Goal: Task Accomplishment & Management: Complete application form

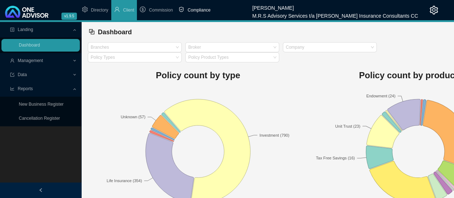
click at [203, 10] on span "Compliance" at bounding box center [198, 10] width 23 height 5
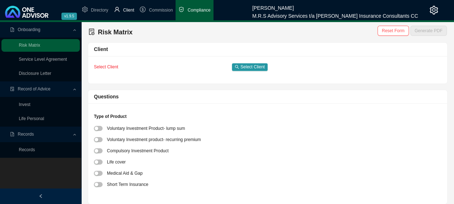
click at [129, 11] on span "Client" at bounding box center [128, 10] width 11 height 5
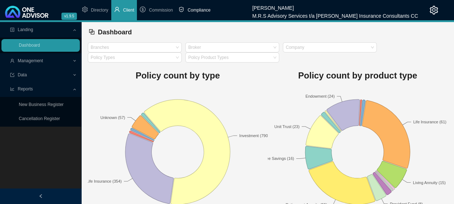
click at [195, 8] on span "Compliance" at bounding box center [198, 10] width 23 height 5
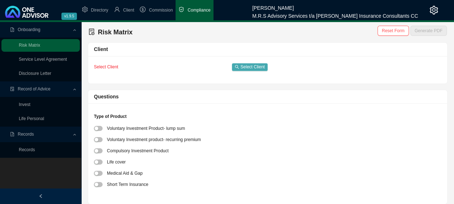
click at [260, 64] on span "Select Client" at bounding box center [253, 66] width 24 height 7
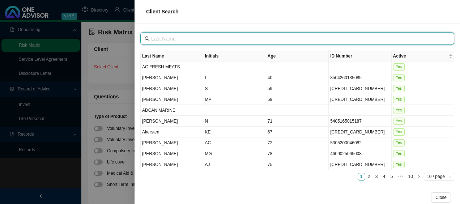
click at [243, 40] on input "text" at bounding box center [297, 39] width 293 height 8
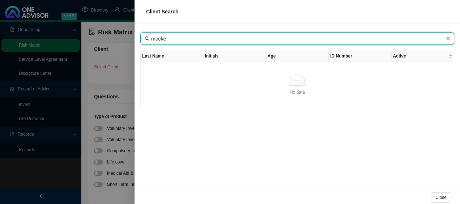
type input "mocke"
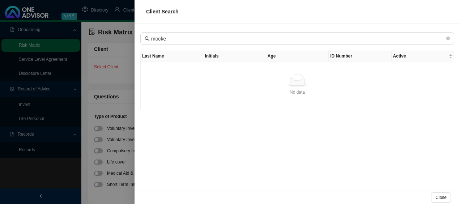
click at [95, 10] on div at bounding box center [230, 102] width 460 height 204
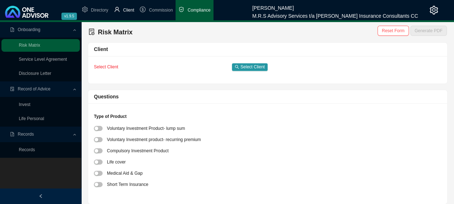
click at [124, 11] on span "Client" at bounding box center [128, 10] width 11 height 5
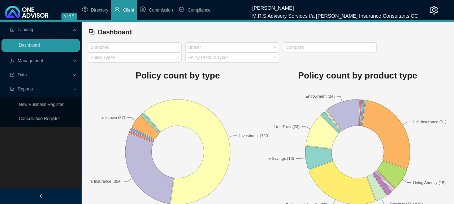
click at [76, 61] on div "Management" at bounding box center [40, 61] width 78 height 13
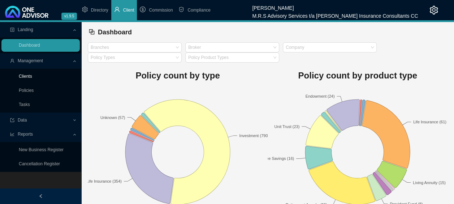
click at [32, 75] on link "Clients" at bounding box center [25, 76] width 13 height 5
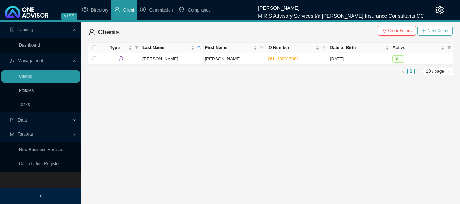
click at [441, 31] on span "New Client" at bounding box center [437, 30] width 21 height 7
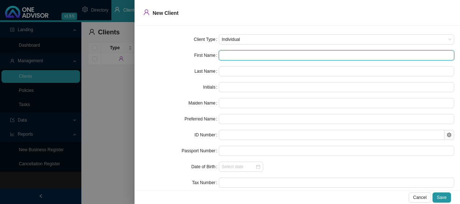
click at [277, 51] on input "text" at bounding box center [336, 55] width 235 height 10
type input "C"
type input "Ch"
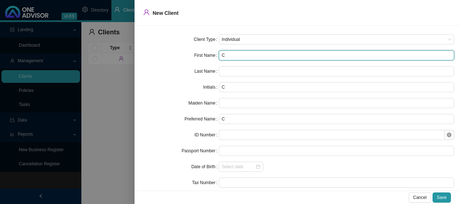
type input "Ch"
type input "Cha"
type input "Char"
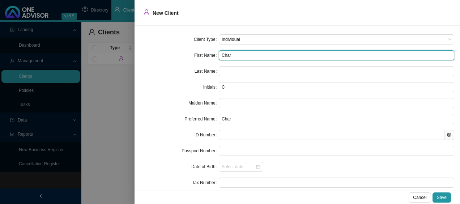
type input "Charl"
type input "[PERSON_NAME]"
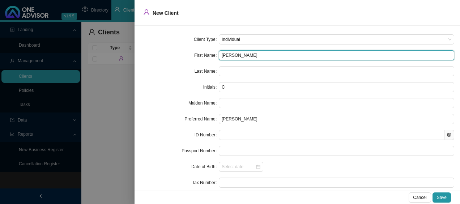
type input "[PERSON_NAME]"
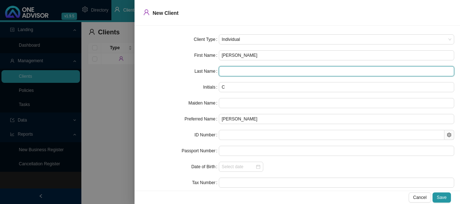
click at [271, 72] on input "text" at bounding box center [336, 71] width 235 height 10
type input "Mocke"
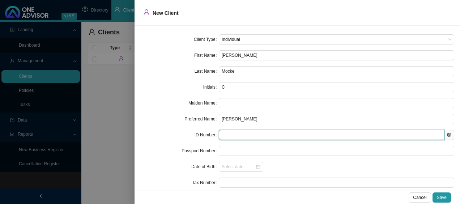
click at [242, 134] on input "text" at bounding box center [331, 135] width 225 height 10
type input "740319"
type input "[DATE]"
type input "7"
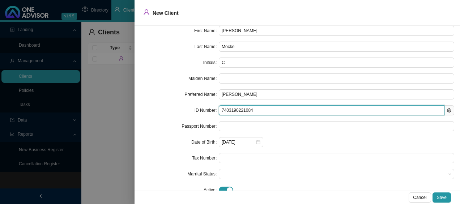
scroll to position [40, 0]
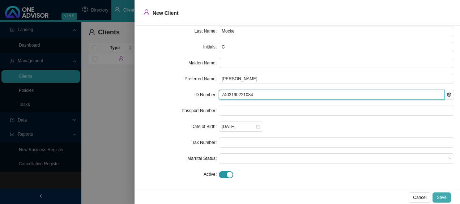
type input "7403190221084"
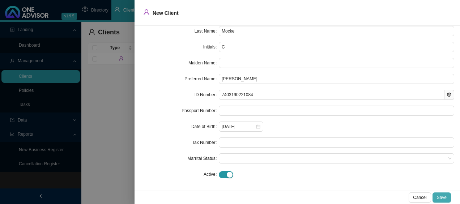
click at [445, 196] on span "Save" at bounding box center [441, 197] width 10 height 7
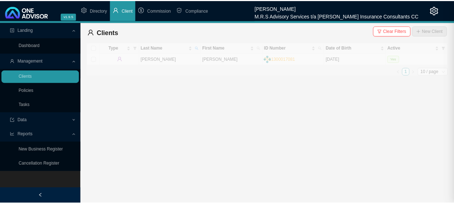
scroll to position [0, 0]
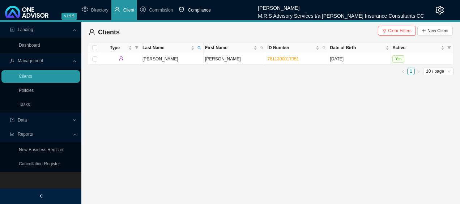
click at [193, 9] on span "Compliance" at bounding box center [198, 10] width 23 height 5
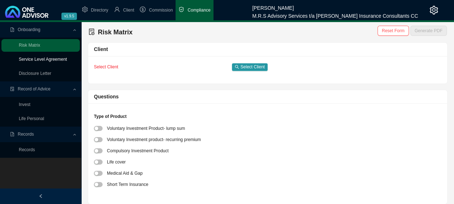
click at [64, 58] on link "Service Level Agreement" at bounding box center [43, 59] width 48 height 5
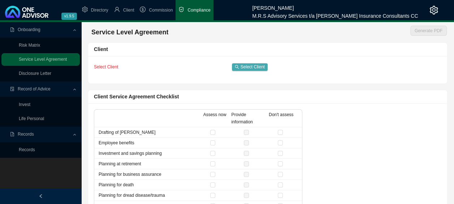
click at [259, 65] on span "Select Client" at bounding box center [253, 66] width 24 height 7
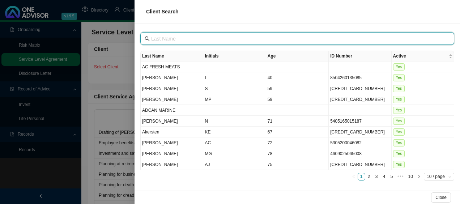
click at [246, 35] on input "text" at bounding box center [297, 39] width 293 height 8
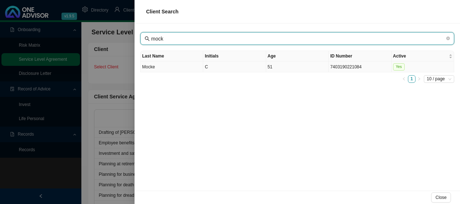
type input "mock"
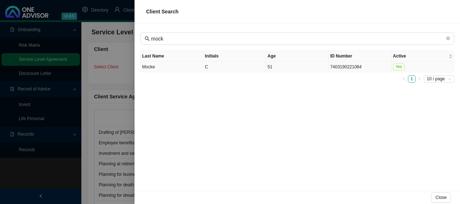
click at [185, 66] on td "Mocke" at bounding box center [172, 66] width 62 height 11
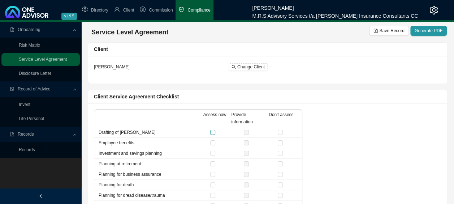
click at [215, 133] on input "checkbox" at bounding box center [212, 132] width 5 height 5
checkbox input "true"
click at [280, 142] on input "checkbox" at bounding box center [280, 142] width 5 height 5
checkbox input "true"
click at [212, 153] on input "checkbox" at bounding box center [212, 153] width 5 height 5
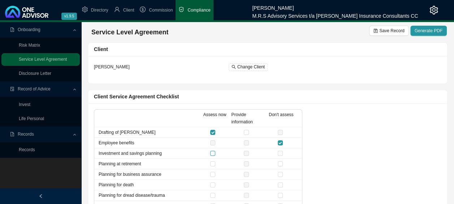
checkbox input "true"
click at [278, 173] on input "checkbox" at bounding box center [280, 174] width 5 height 5
checkbox input "true"
click at [427, 33] on span "Generate PDF" at bounding box center [429, 30] width 28 height 7
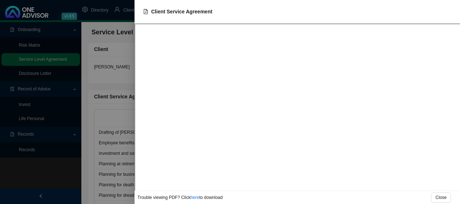
click at [61, 178] on div at bounding box center [230, 102] width 460 height 204
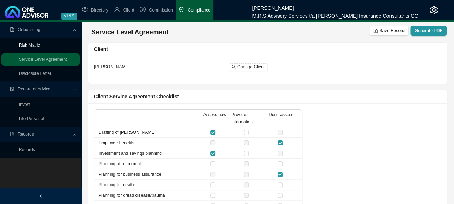
click at [40, 46] on link "Risk Matrix" at bounding box center [29, 45] width 21 height 5
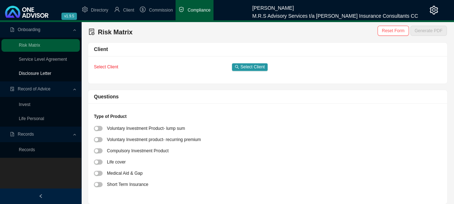
click at [51, 74] on link "Disclosure Letter" at bounding box center [35, 73] width 33 height 5
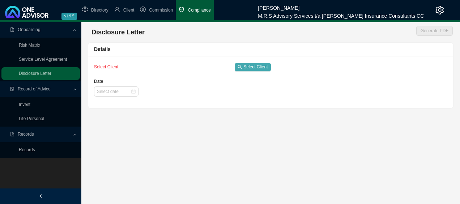
click at [251, 65] on span "Select Client" at bounding box center [255, 66] width 24 height 7
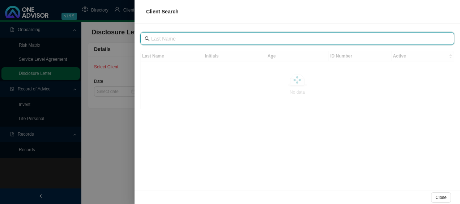
click at [241, 40] on input "text" at bounding box center [297, 39] width 293 height 8
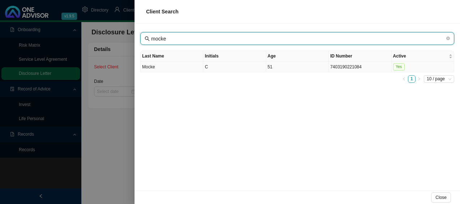
type input "mocke"
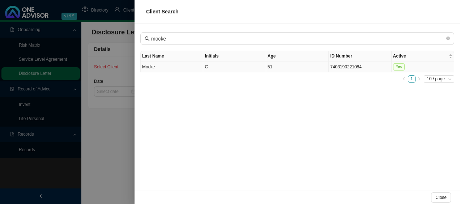
click at [184, 68] on td "Mocke" at bounding box center [172, 66] width 62 height 11
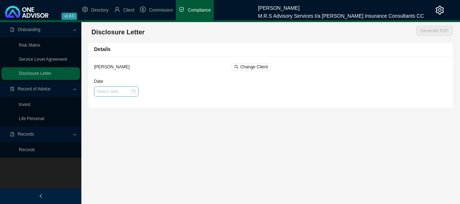
click at [135, 93] on div at bounding box center [116, 91] width 44 height 10
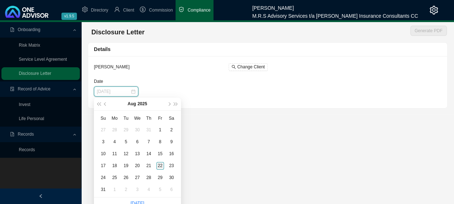
type input "[DATE]"
click at [160, 166] on div "22" at bounding box center [160, 166] width 8 height 8
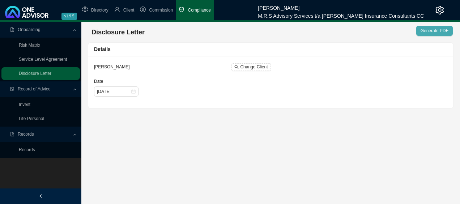
click at [443, 28] on span "Generate PDF" at bounding box center [434, 30] width 28 height 7
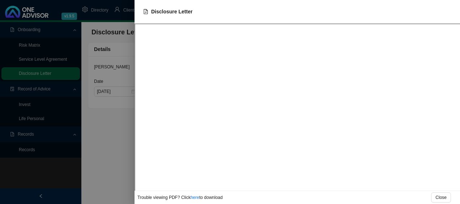
click at [106, 148] on div at bounding box center [230, 102] width 460 height 204
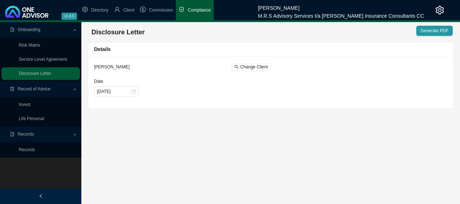
click at [198, 12] on span "Compliance" at bounding box center [198, 10] width 23 height 5
